Goal: Transaction & Acquisition: Subscribe to service/newsletter

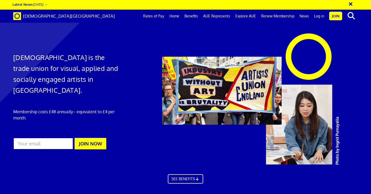
scroll to position [0, 3]
click at [49, 138] on input "email" at bounding box center [43, 144] width 60 height 12
type input "[EMAIL_ADDRESS][DOMAIN_NAME]"
click at [96, 138] on button "JOIN NOW" at bounding box center [90, 143] width 32 height 11
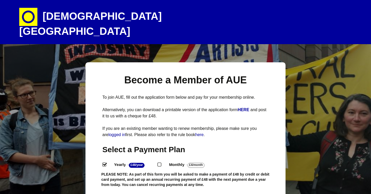
select select
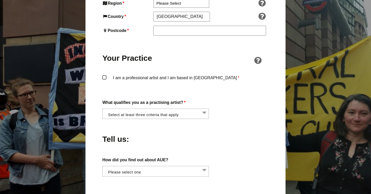
scroll to position [367, 0]
click at [194, 109] on li at bounding box center [157, 113] width 106 height 9
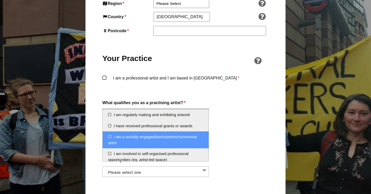
scroll to position [6, 0]
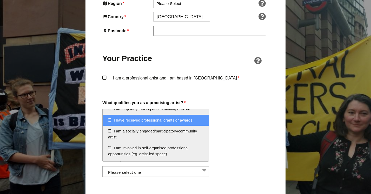
click at [139, 120] on li "I have received professional grants or awards" at bounding box center [156, 120] width 106 height 11
select select "received_grants_or_awards"
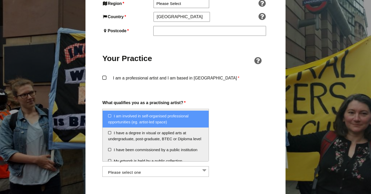
scroll to position [39, 0]
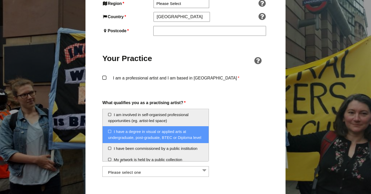
click at [185, 139] on li "I have a degree in visual or applied arts at undergraduate, post-graduate, BTEC…" at bounding box center [156, 134] width 106 height 17
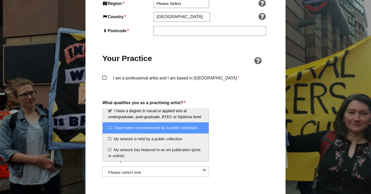
scroll to position [68, 0]
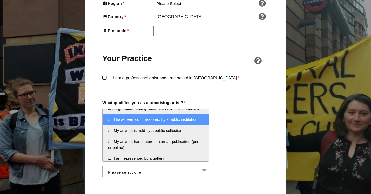
click at [183, 122] on li "I have been commissioned by a public institution" at bounding box center [156, 119] width 106 height 11
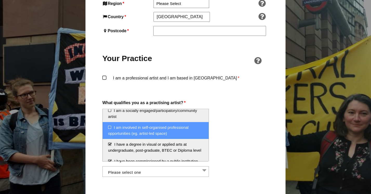
scroll to position [25, 0]
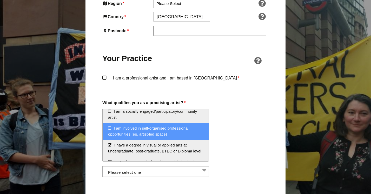
click at [184, 132] on li "I am involved in self-organised professional opportunities (eg. artist-led spac…" at bounding box center [156, 131] width 106 height 17
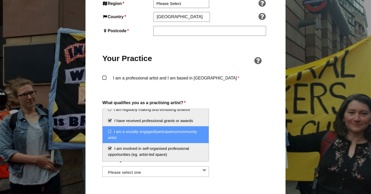
scroll to position [0, 0]
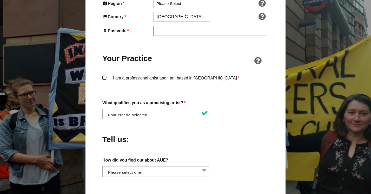
click at [227, 124] on div "Tell us:" at bounding box center [185, 138] width 166 height 28
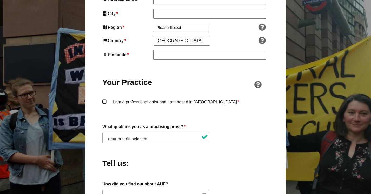
scroll to position [341, 0]
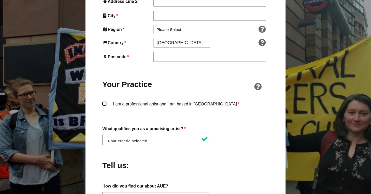
click at [104, 100] on label "I am a professional artist and I am based in England *" at bounding box center [185, 108] width 166 height 16
click at [0, 0] on input "I am a professional artist and I am based in England *" at bounding box center [0, 0] width 0 height 0
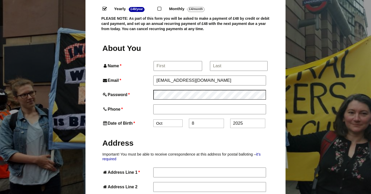
scroll to position [152, 0]
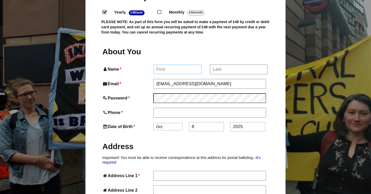
click at [173, 65] on input "Name *" at bounding box center [177, 69] width 48 height 9
type input "Katie"
click at [213, 65] on input "*" at bounding box center [238, 69] width 57 height 9
type input "Oswell"
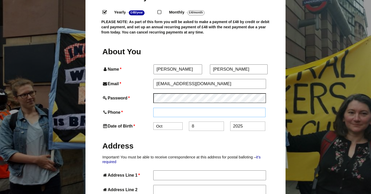
click at [175, 108] on input "Phone *" at bounding box center [209, 112] width 112 height 9
type input "+447356292500"
click at [174, 123] on select "Jan Feb Mar Apr May Jun Jul Aug Sep Oct Nov Dec" at bounding box center [167, 127] width 29 height 8
select select "11"
click at [153, 123] on select "Jan Feb Mar Apr May Jun Jul Aug Sep Oct Nov Dec" at bounding box center [167, 127] width 29 height 8
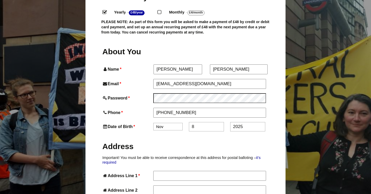
click at [199, 122] on input "8" at bounding box center [206, 126] width 35 height 9
type input "3"
click at [247, 122] on input "2025" at bounding box center [247, 126] width 35 height 9
type input "2"
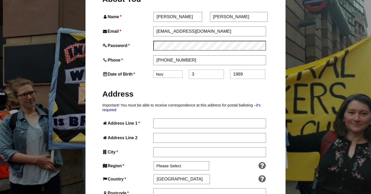
scroll to position [205, 0]
type input "1989"
click at [165, 118] on input "Address Line 1 *" at bounding box center [209, 122] width 112 height 9
type input "2 The Square"
type input "Prestwick"
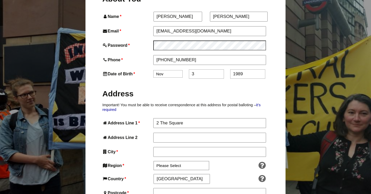
type input "Newcastle upon Tyne"
type input "NE20 9TY"
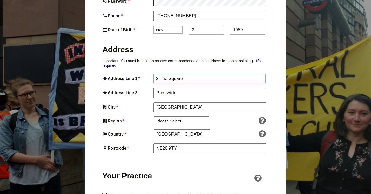
scroll to position [250, 0]
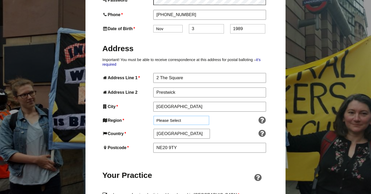
click at [182, 116] on select "Please Select South East England London North West England East of England West…" at bounding box center [181, 120] width 56 height 9
select select "North East"
click at [153, 116] on select "Please Select South East England London North West England East of England West…" at bounding box center [181, 120] width 56 height 9
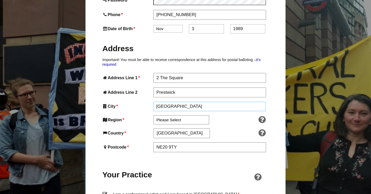
click at [202, 102] on input "Newcastle upon Tyne" at bounding box center [209, 106] width 112 height 9
drag, startPoint x: 205, startPoint y: 96, endPoint x: 150, endPoint y: 97, distance: 55.0
click at [150, 102] on div "City * Newcastle upon Tyne" at bounding box center [185, 106] width 166 height 9
type input "Northumberland"
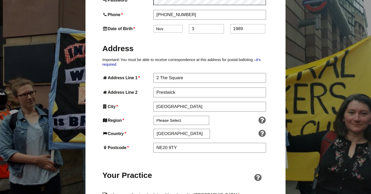
click at [179, 159] on div "Your Practice" at bounding box center [185, 172] width 166 height 30
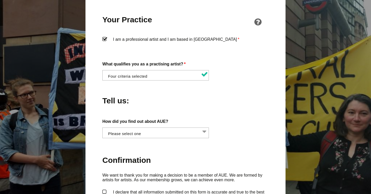
scroll to position [408, 0]
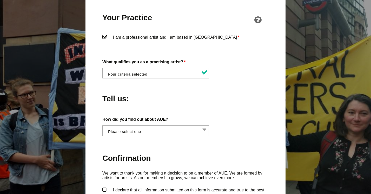
click at [180, 68] on li at bounding box center [157, 72] width 106 height 9
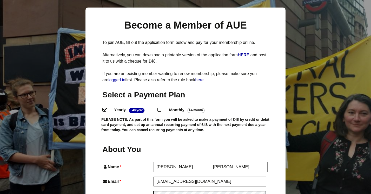
scroll to position [55, 0]
click at [161, 107] on input "Monthly - £4/Month ." at bounding box center [158, 108] width 3 height 3
radio input "true"
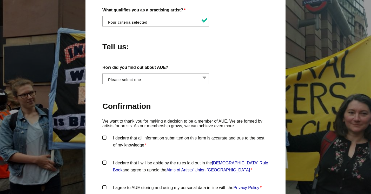
scroll to position [0, 0]
click at [198, 74] on li at bounding box center [157, 78] width 106 height 9
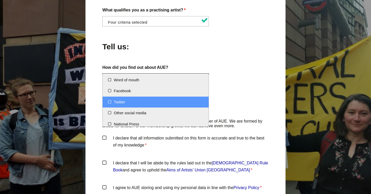
scroll to position [14, 0]
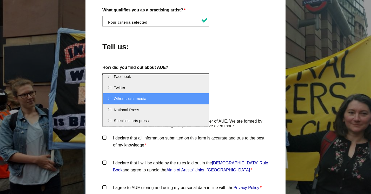
select select "Other social media"
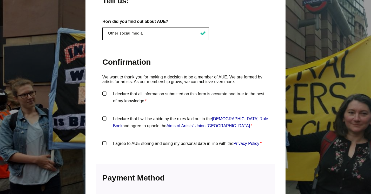
scroll to position [506, 0]
click at [105, 90] on label "I declare that all information submitted on this form is accurate and true to t…" at bounding box center [185, 98] width 166 height 16
click at [0, 0] on input "I declare that all information submitted on this form is accurate and true to t…" at bounding box center [0, 0] width 0 height 0
click at [106, 115] on label "I declare that I will be abide by the rules laid out in the Artists' Union Engl…" at bounding box center [185, 123] width 166 height 16
click at [0, 0] on input "I declare that I will be abide by the rules laid out in the Artists' Union Engl…" at bounding box center [0, 0] width 0 height 0
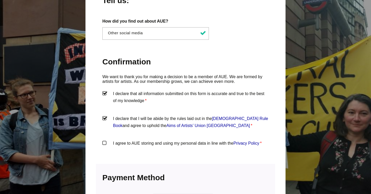
click at [105, 140] on label "I agree to AUE storing and using my personal data in line with the Privacy Poli…" at bounding box center [185, 148] width 166 height 16
click at [0, 0] on input "I agree to AUE storing and using my personal data in line with the Privacy Poli…" at bounding box center [0, 0] width 0 height 0
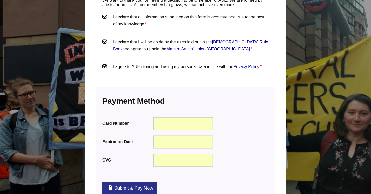
scroll to position [679, 0]
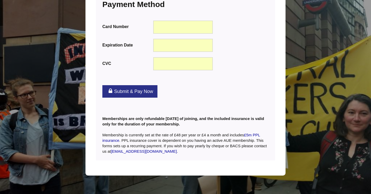
click at [261, 80] on div "Submit & Pay Now" at bounding box center [185, 91] width 179 height 23
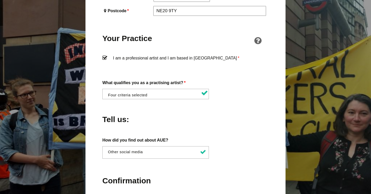
scroll to position [394, 0]
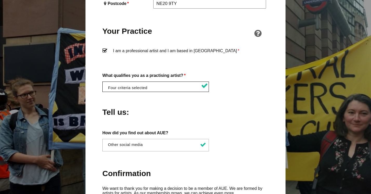
click at [192, 82] on li at bounding box center [157, 86] width 106 height 9
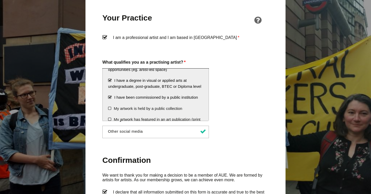
scroll to position [52, 0]
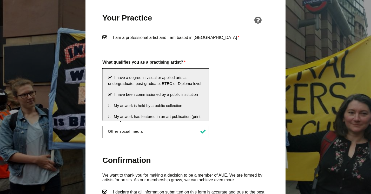
click at [111, 94] on li "I have been commissioned by a public institution" at bounding box center [156, 94] width 106 height 11
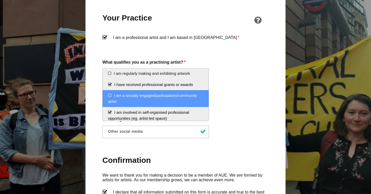
scroll to position [0, 0]
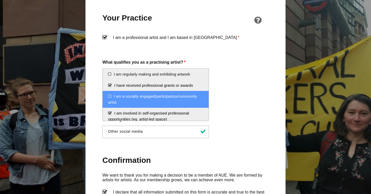
click at [191, 102] on li "I am a socially engaged/participatory/community artist" at bounding box center [156, 99] width 106 height 17
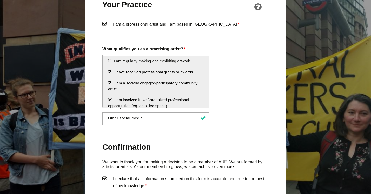
click at [189, 94] on li "I am a socially engaged/participatory/community artist" at bounding box center [156, 86] width 106 height 17
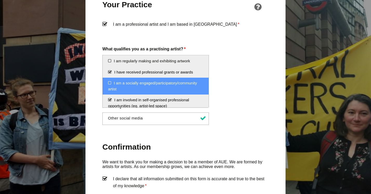
click at [185, 85] on li "I am a socially engaged/participatory/community artist" at bounding box center [156, 86] width 106 height 17
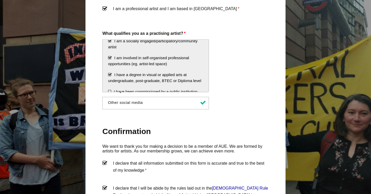
scroll to position [25, 0]
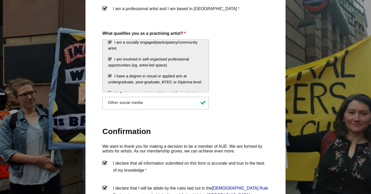
click at [110, 76] on li "I have a degree in visual or applied arts at undergraduate, post-graduate, BTEC…" at bounding box center [156, 79] width 106 height 17
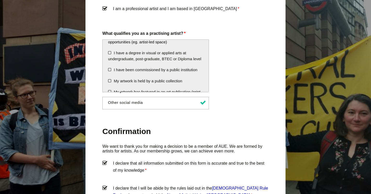
scroll to position [49, 0]
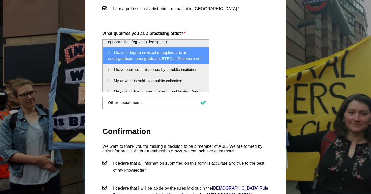
click at [110, 52] on li "I have a degree in visual or applied arts at undergraduate, post-graduate, BTEC…" at bounding box center [156, 55] width 106 height 17
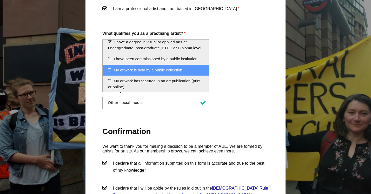
scroll to position [60, 0]
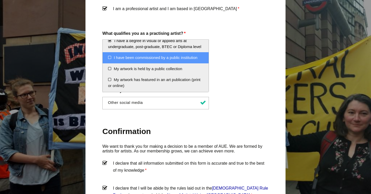
click at [111, 57] on li "I have been commissioned by a public institution" at bounding box center [156, 57] width 106 height 11
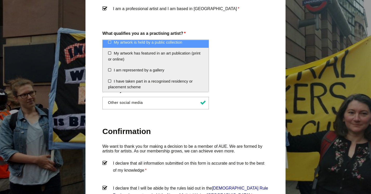
scroll to position [87, 0]
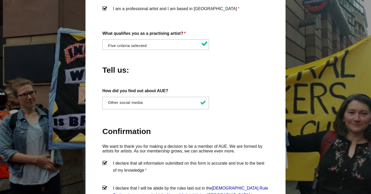
click at [243, 68] on div "Tell us:" at bounding box center [185, 69] width 166 height 28
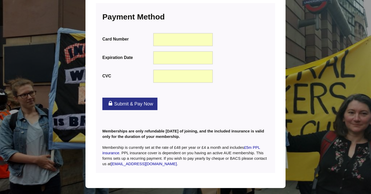
scroll to position [667, 0]
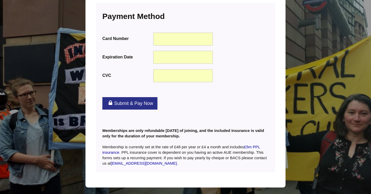
click at [141, 97] on link "Submit & Pay Now" at bounding box center [129, 103] width 55 height 12
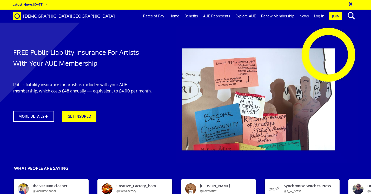
scroll to position [0, 3]
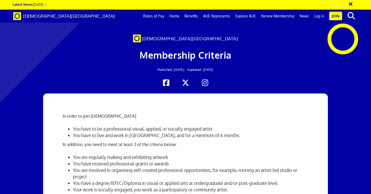
scroll to position [88, 0]
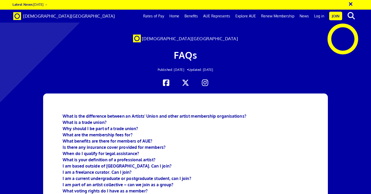
scroll to position [81, 0]
click at [115, 169] on b "I am a freelance curator. Can I join?" at bounding box center [97, 171] width 69 height 5
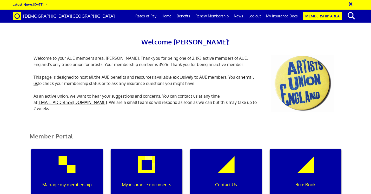
scroll to position [0, 2]
click at [287, 15] on link "My Insurance Docs" at bounding box center [281, 16] width 37 height 13
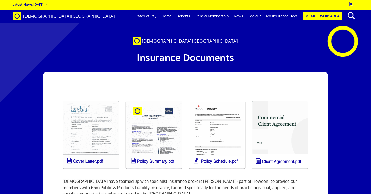
scroll to position [58, 0]
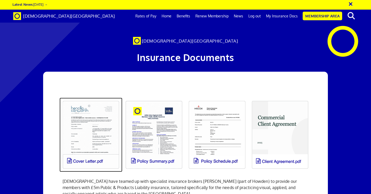
click at [99, 102] on link at bounding box center [90, 135] width 63 height 74
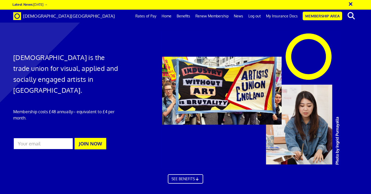
scroll to position [0, 3]
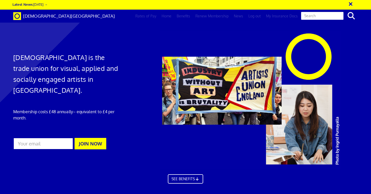
click at [324, 17] on input "text" at bounding box center [321, 15] width 43 height 9
type input "risk assessments"
click at [343, 10] on button "search" at bounding box center [351, 15] width 16 height 11
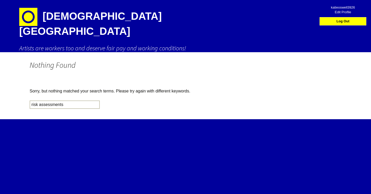
click at [67, 100] on input "risk assessments" at bounding box center [65, 104] width 70 height 8
type input "risk assessment"
click input "Search" at bounding box center [0, 0] width 0 height 0
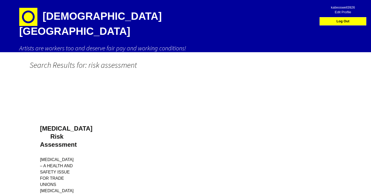
click at [28, 17] on img at bounding box center [28, 17] width 18 height 18
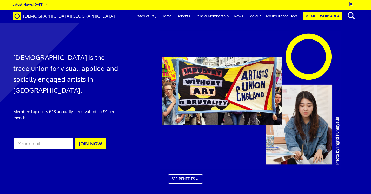
scroll to position [0, 3]
